Goal: Check status: Check status

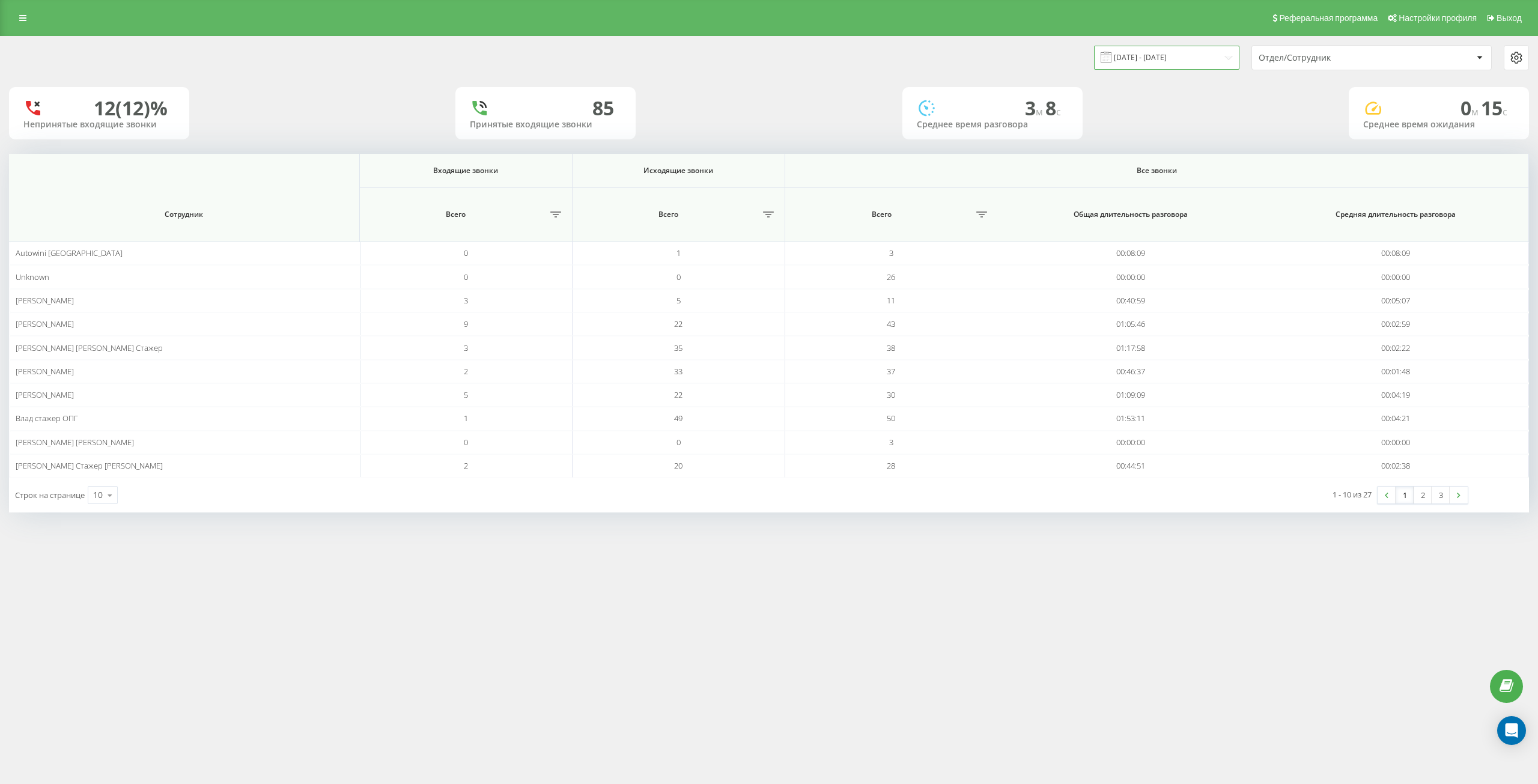
click at [1180, 61] on input "[DATE] - [DATE]" at bounding box center [1166, 57] width 145 height 23
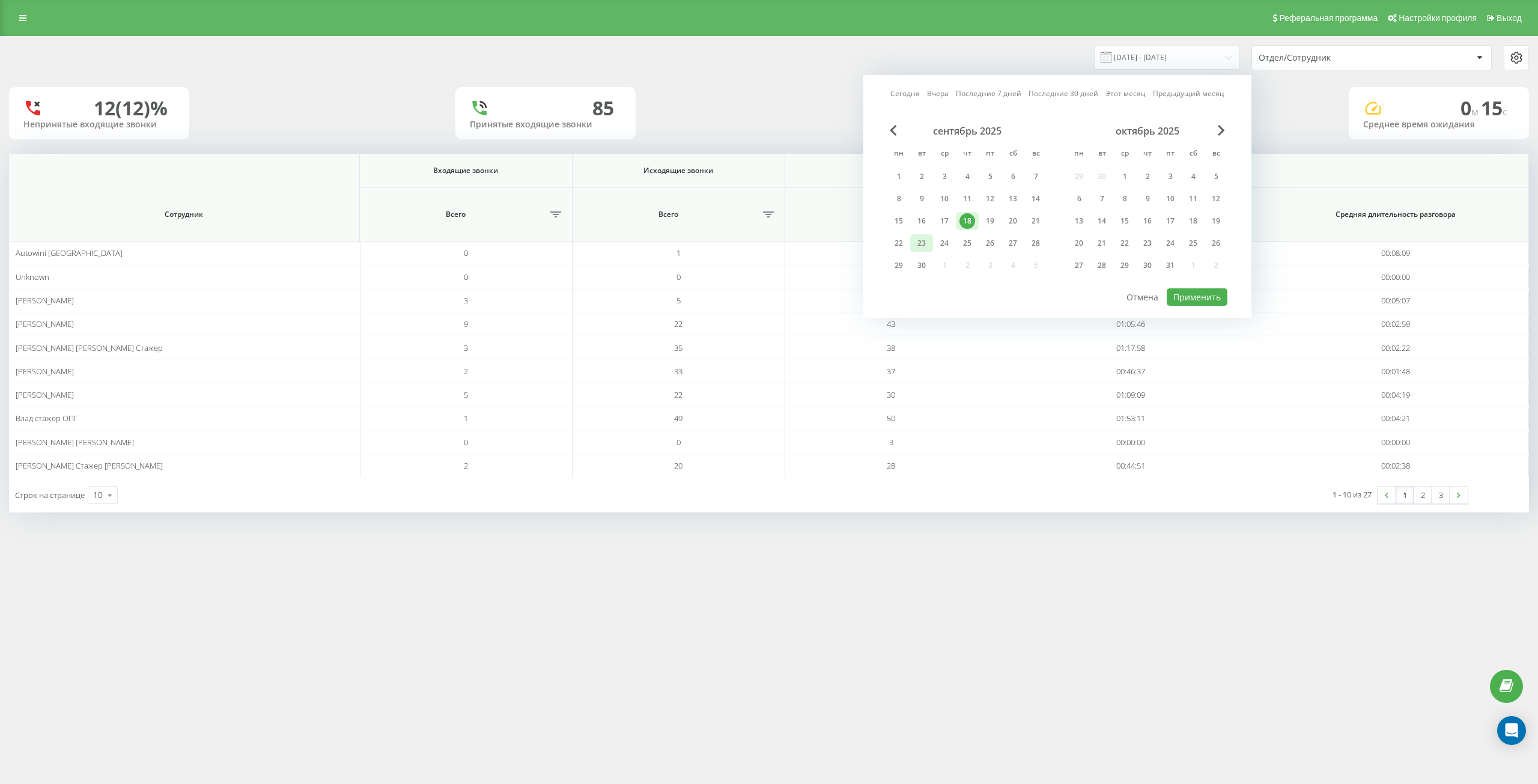
click at [910, 245] on div "23" at bounding box center [922, 243] width 23 height 18
click at [897, 244] on div "22" at bounding box center [898, 243] width 15 height 15
click at [1184, 295] on button "Применить" at bounding box center [1196, 297] width 61 height 18
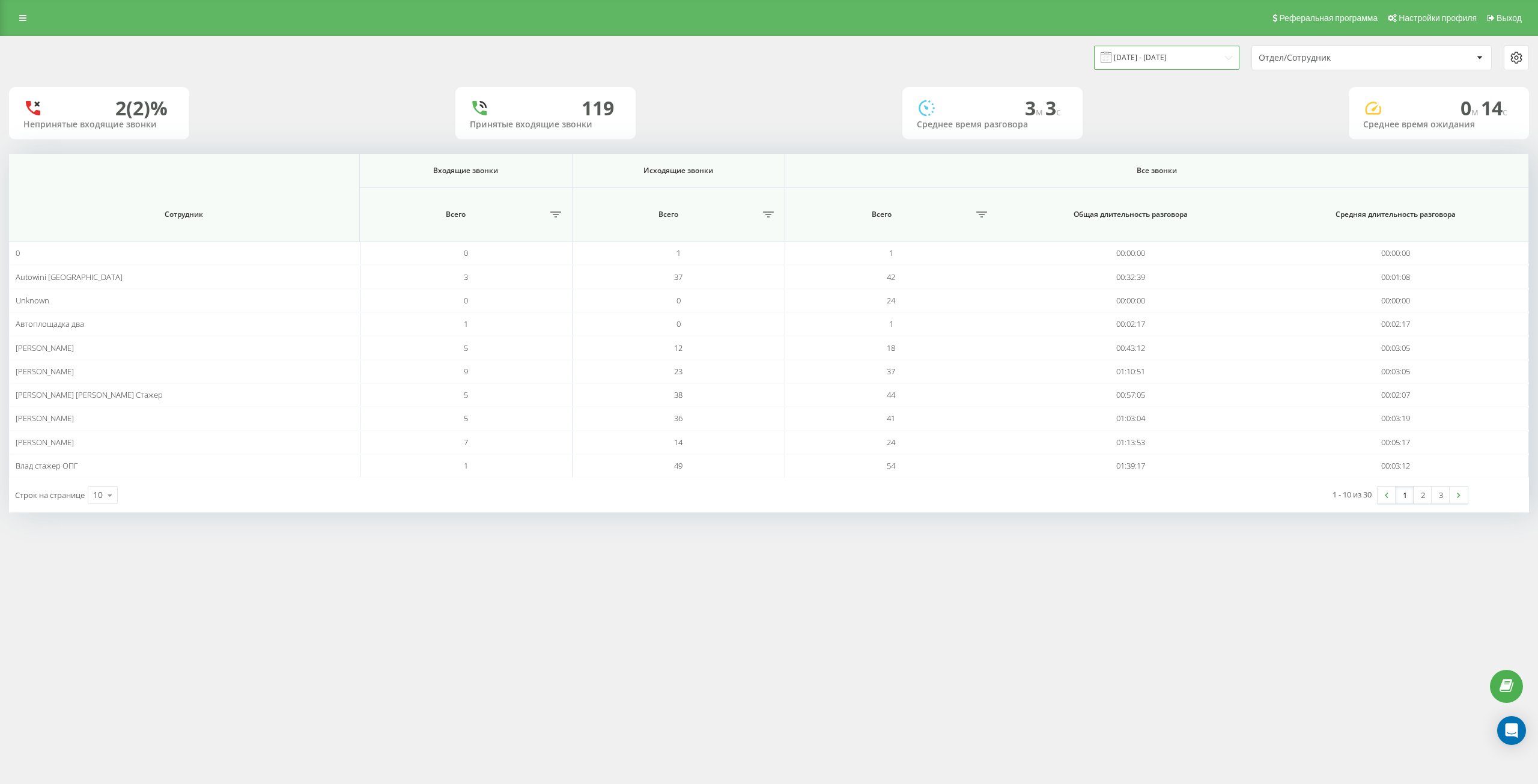
click at [1169, 60] on input "[DATE] - [DATE]" at bounding box center [1166, 57] width 145 height 23
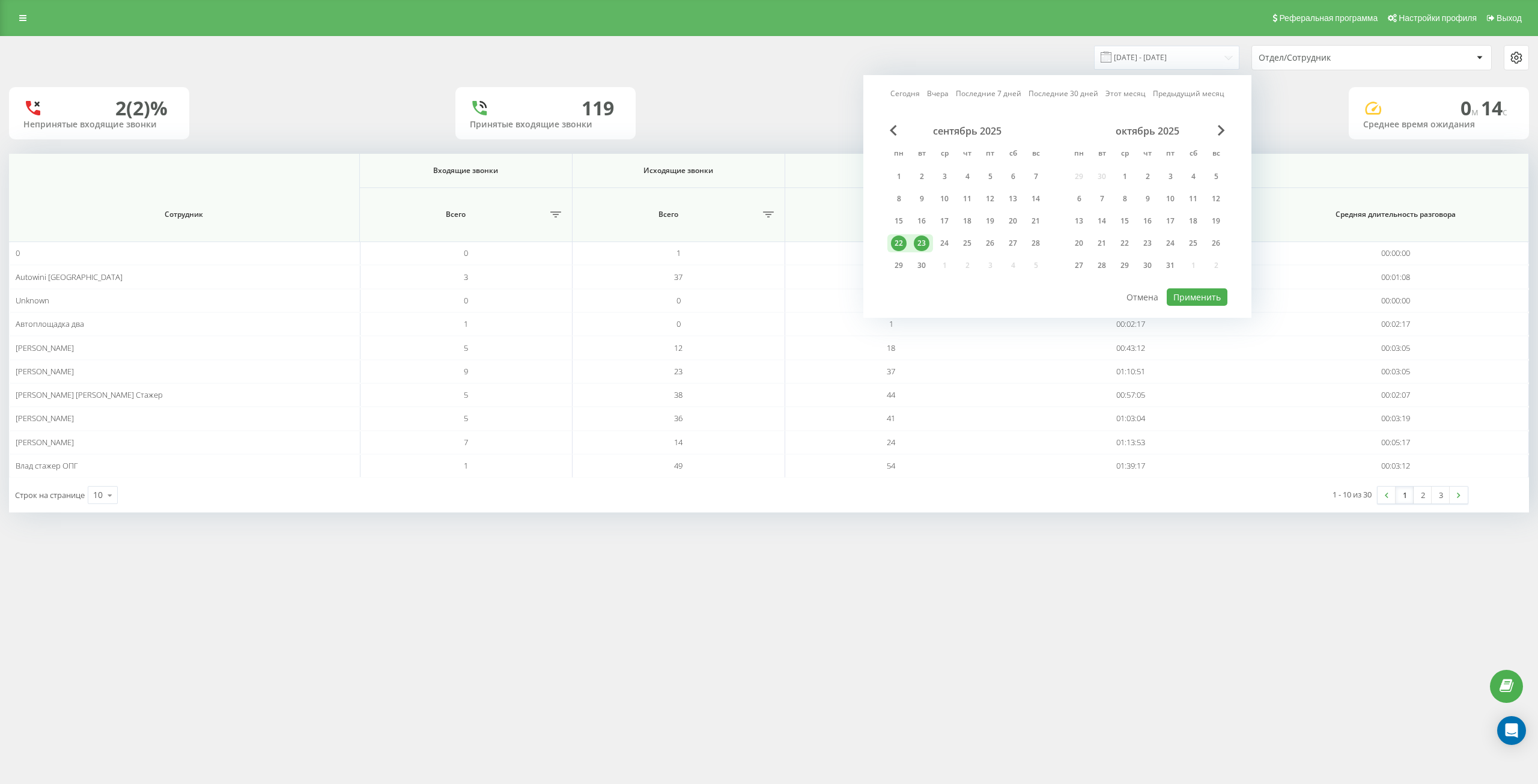
click at [904, 240] on div "22" at bounding box center [898, 243] width 15 height 15
click at [1187, 296] on button "Применить" at bounding box center [1196, 297] width 61 height 18
type input "[DATE] - [DATE]"
